Goal: Find contact information: Find contact information

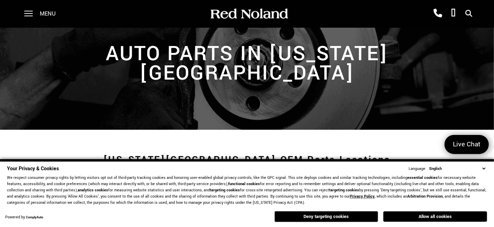
scroll to position [69, 0]
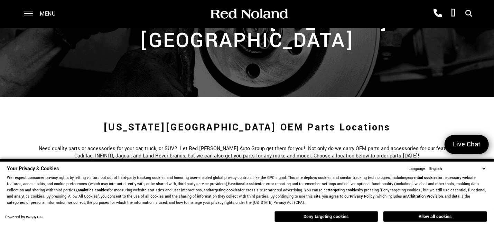
click at [317, 215] on button "Deny targeting cookies" at bounding box center [327, 216] width 104 height 11
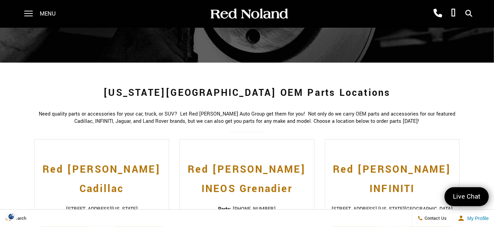
scroll to position [138, 0]
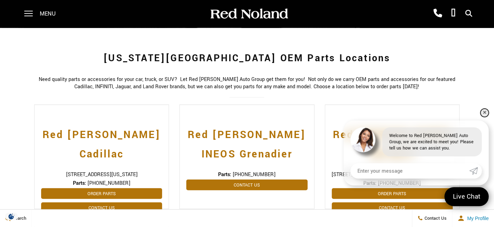
click at [486, 109] on link "✕" at bounding box center [485, 113] width 8 height 8
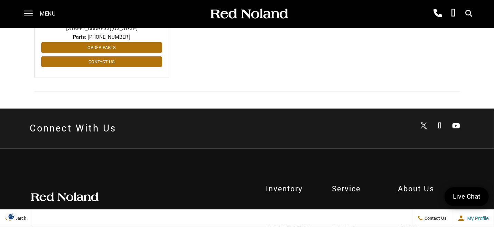
scroll to position [484, 0]
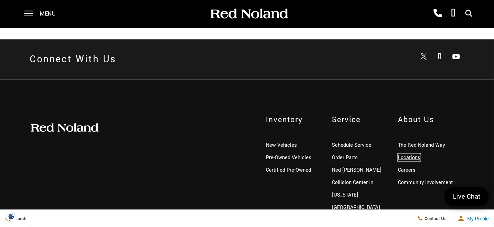
click at [413, 154] on link "Locations" at bounding box center [409, 157] width 22 height 7
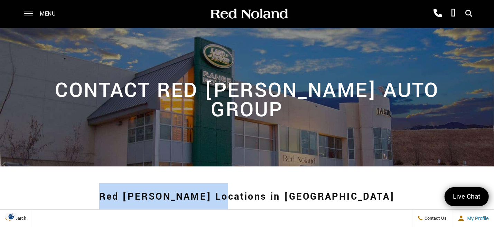
drag, startPoint x: 151, startPoint y: 182, endPoint x: 261, endPoint y: 187, distance: 110.1
click at [261, 187] on h1 "Red Noland Locations in Southern CO" at bounding box center [246, 197] width 425 height 28
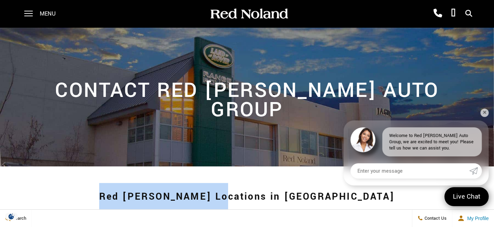
copy h1 "Red Noland Locations"
